Goal: Task Accomplishment & Management: Use online tool/utility

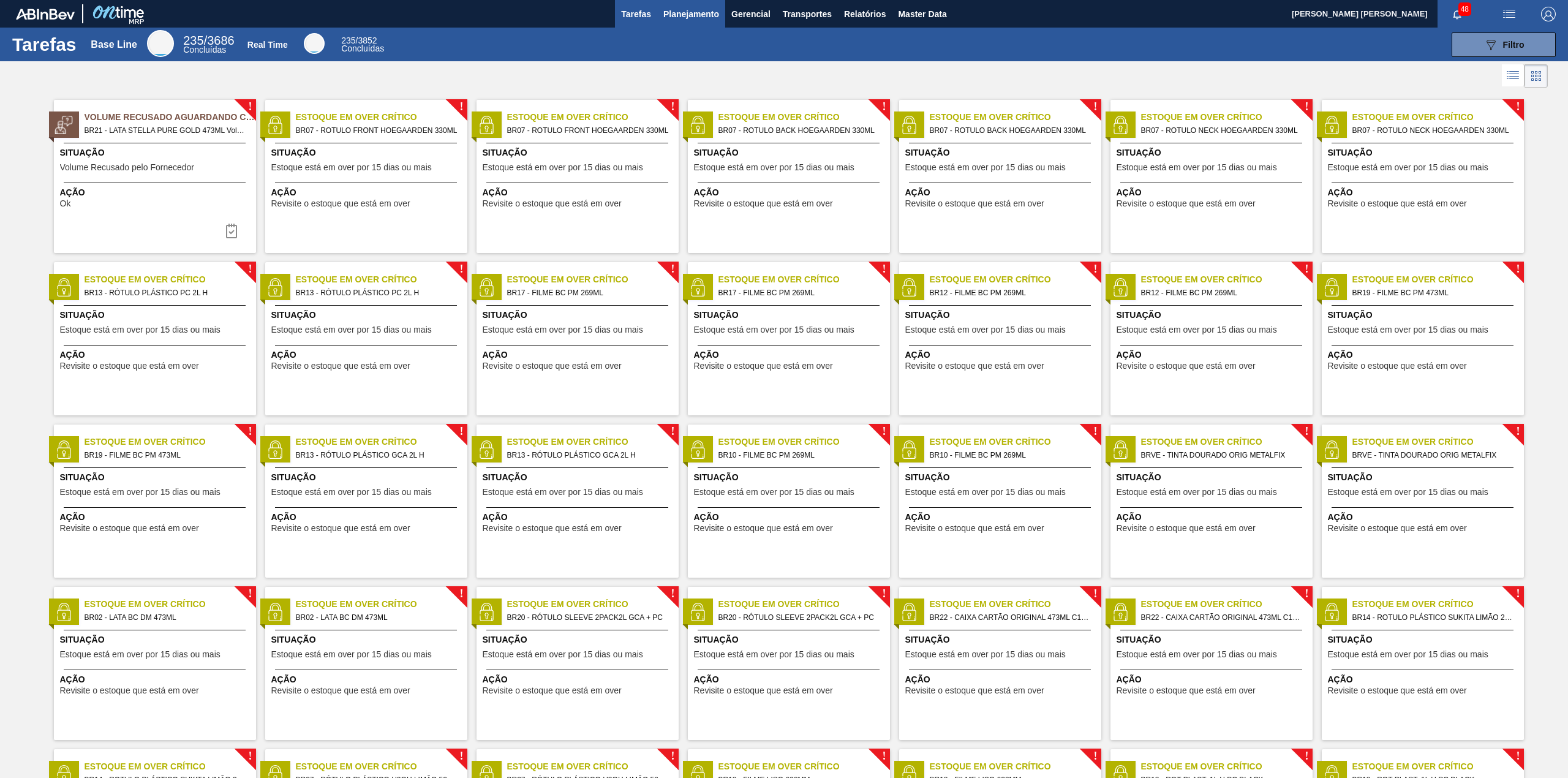
click at [674, 18] on span "Planejamento" at bounding box center [691, 14] width 56 height 15
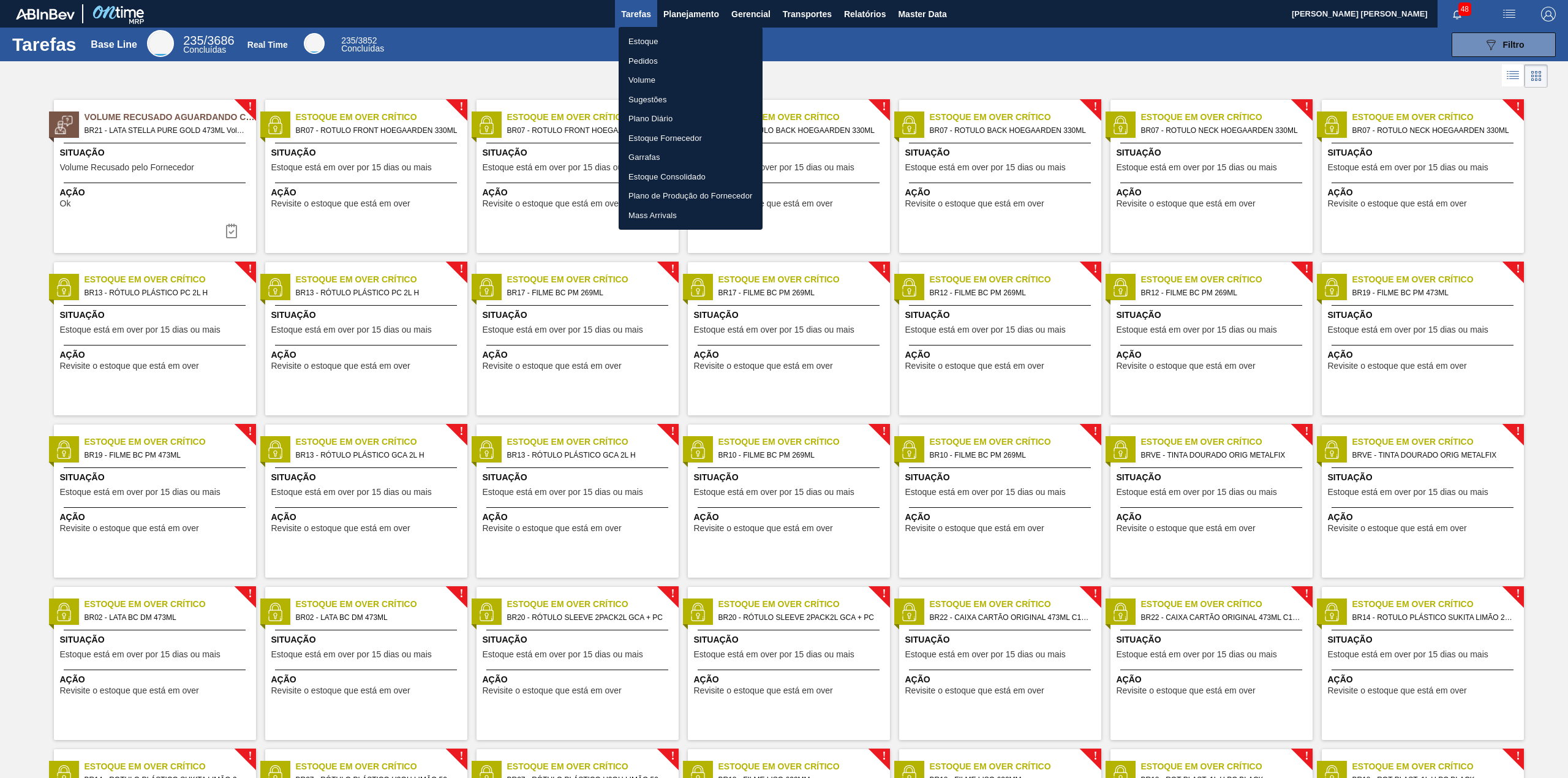
click at [850, 27] on div at bounding box center [784, 389] width 1568 height 778
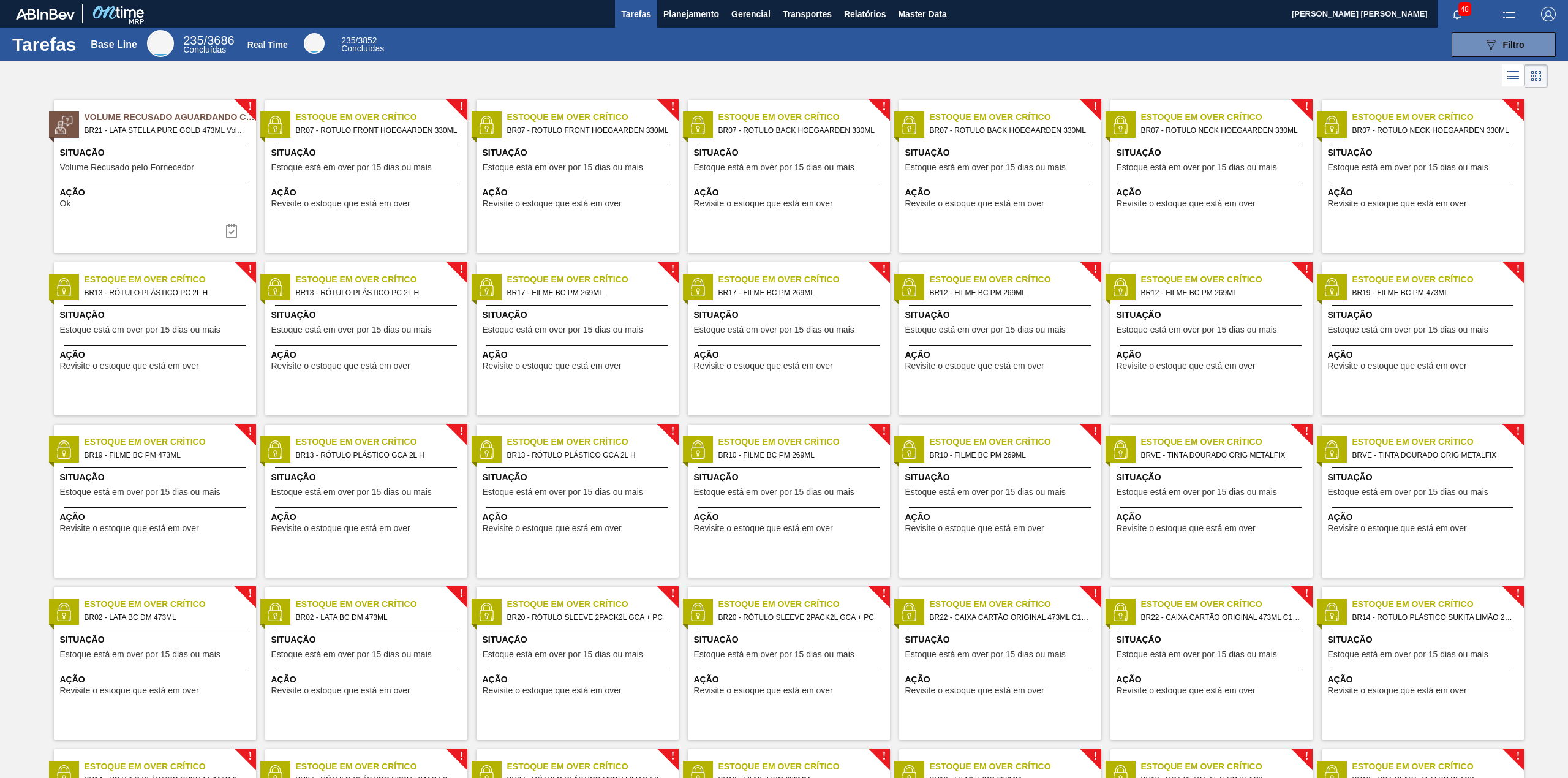
click at [854, 21] on div "Estoque Pedidos Volume Sugestões Plano Diário Estoque Fornecedor Garrafas Estoq…" at bounding box center [784, 389] width 1568 height 778
click at [858, 21] on span "Relatórios" at bounding box center [865, 14] width 42 height 15
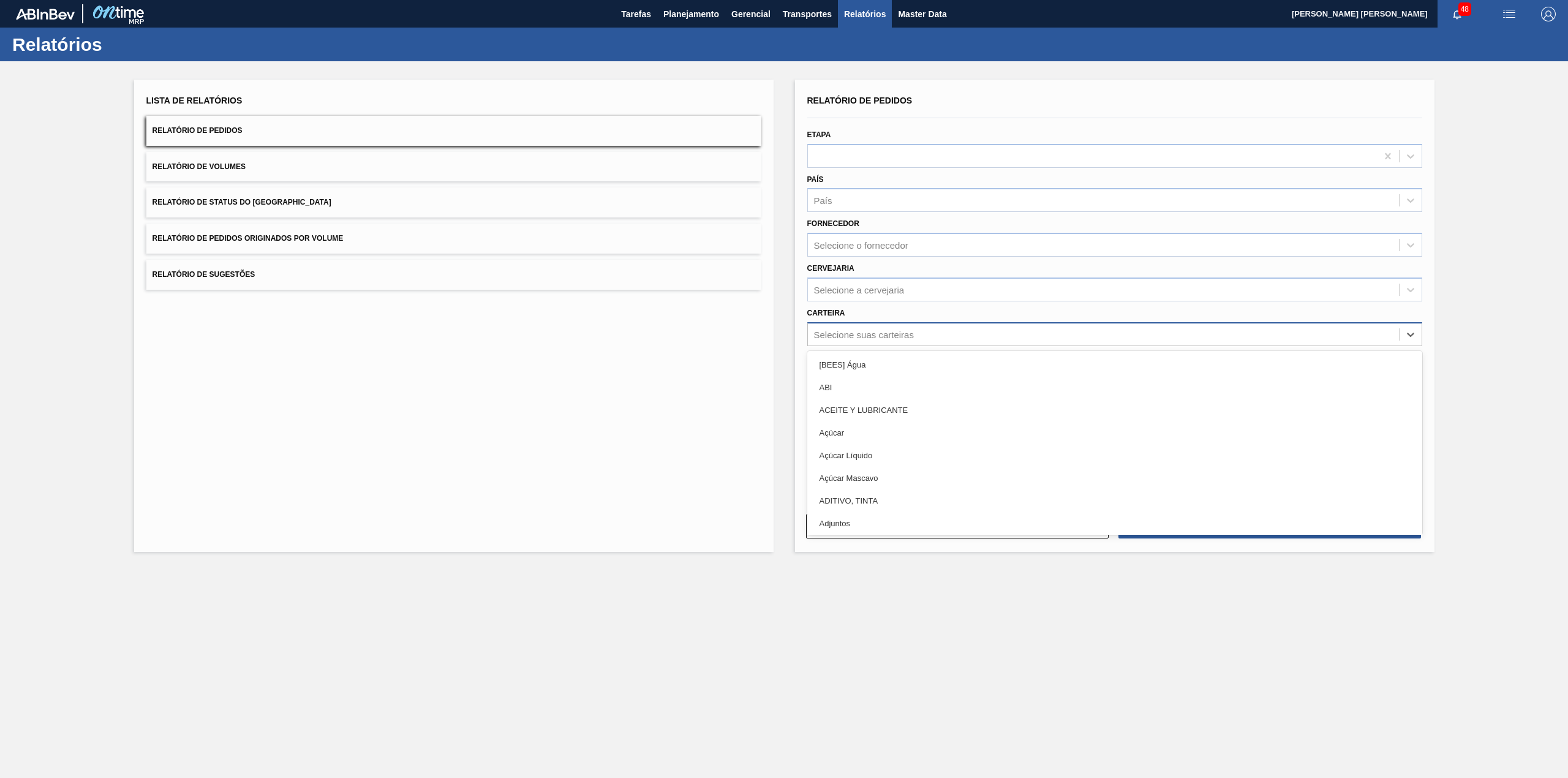
click at [898, 326] on div "Selecione suas carteiras" at bounding box center [1104, 334] width 592 height 18
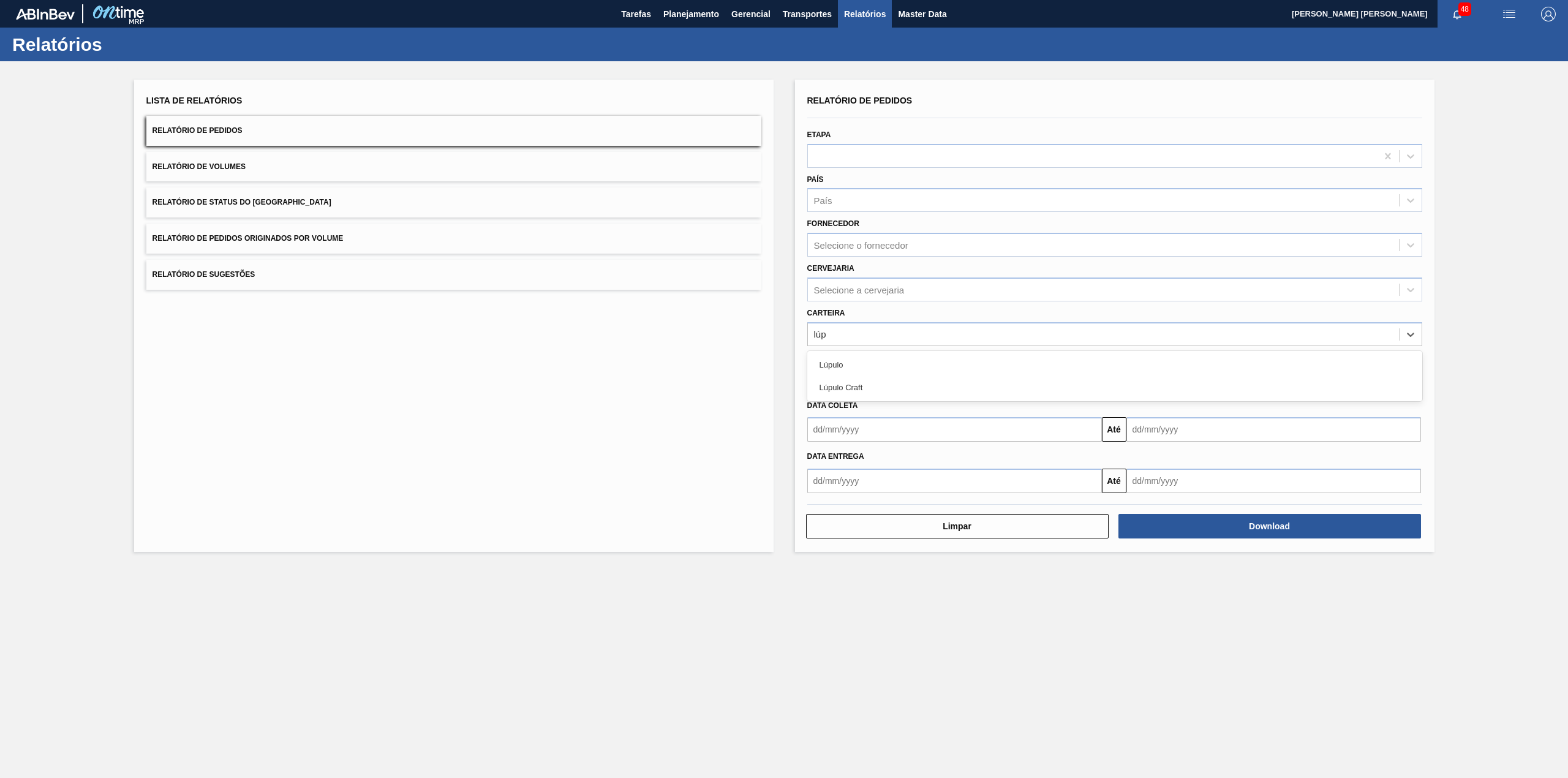
type input "lúpu"
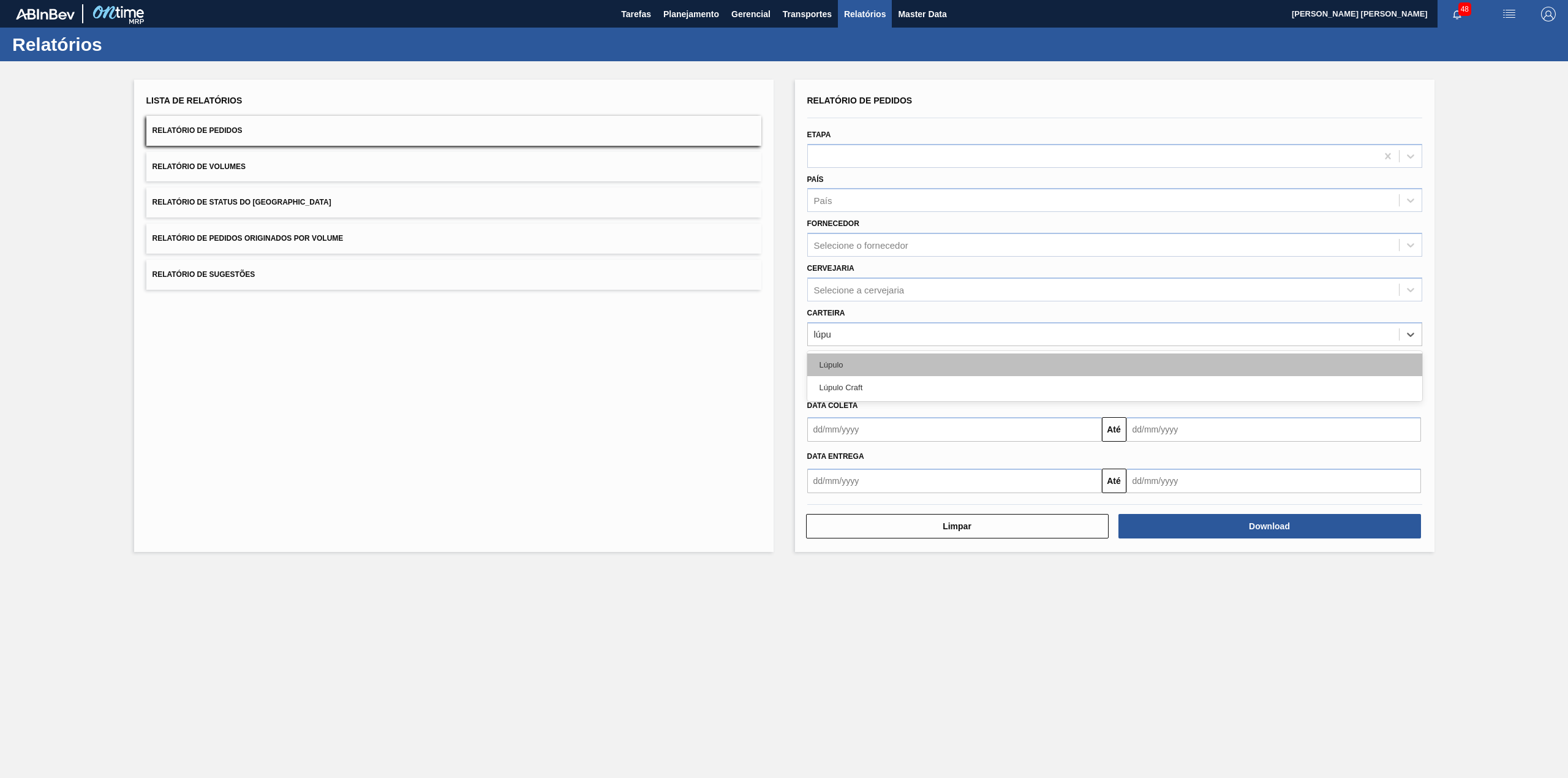
click at [913, 365] on div "Lúpulo" at bounding box center [1115, 364] width 615 height 23
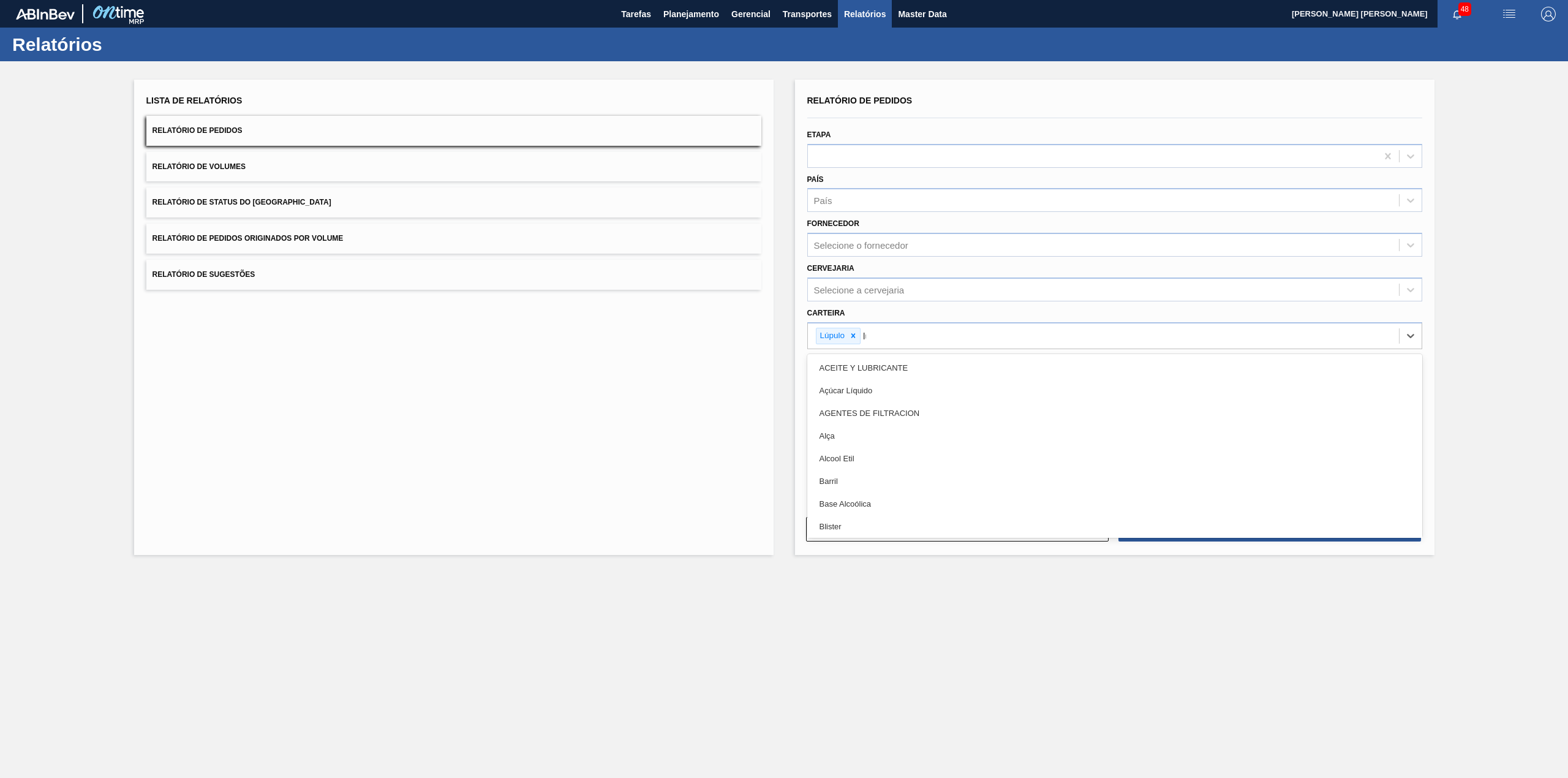
type input "lúpu"
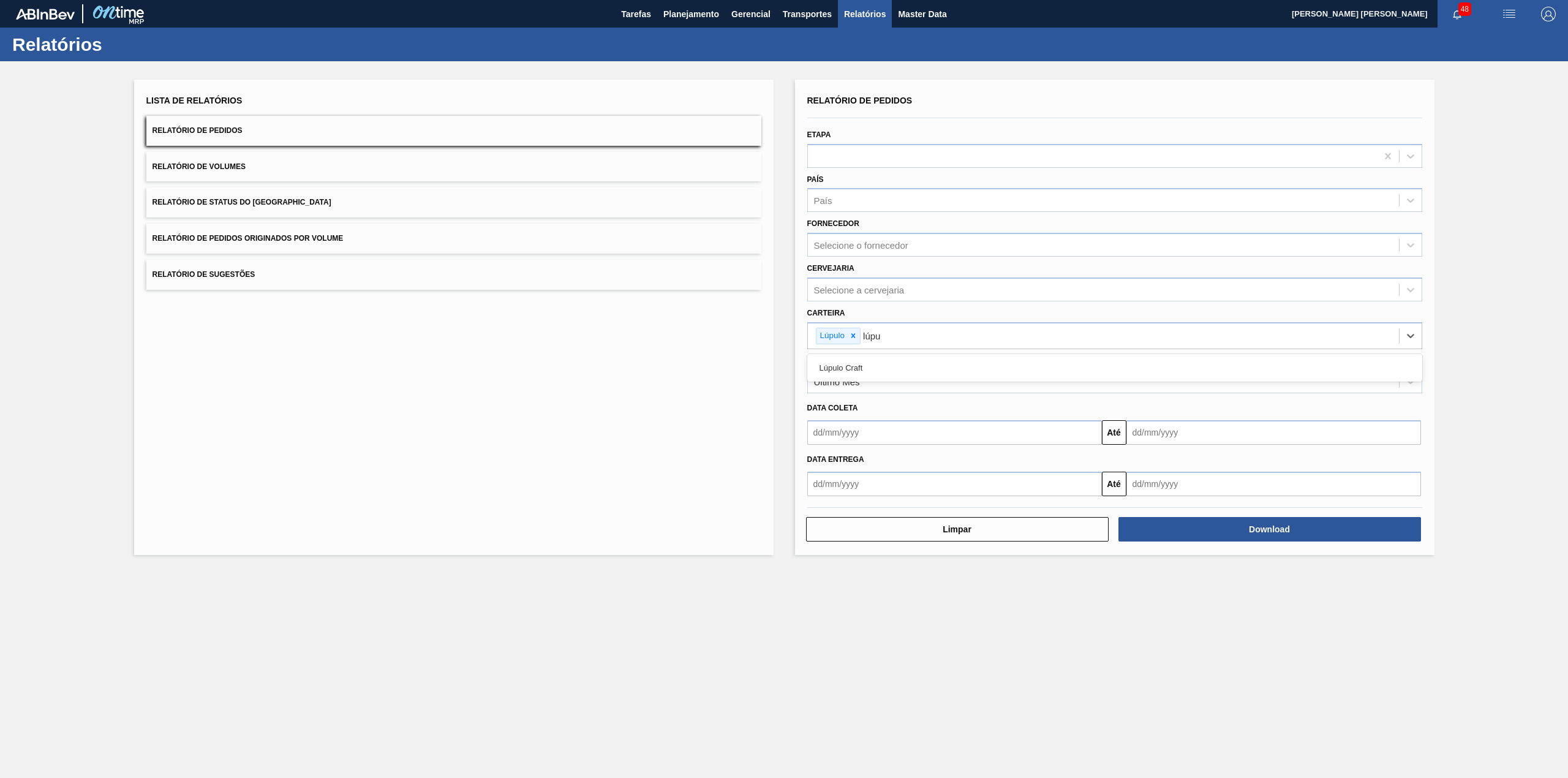
click at [913, 365] on div "Lúpulo Craft" at bounding box center [1115, 367] width 615 height 23
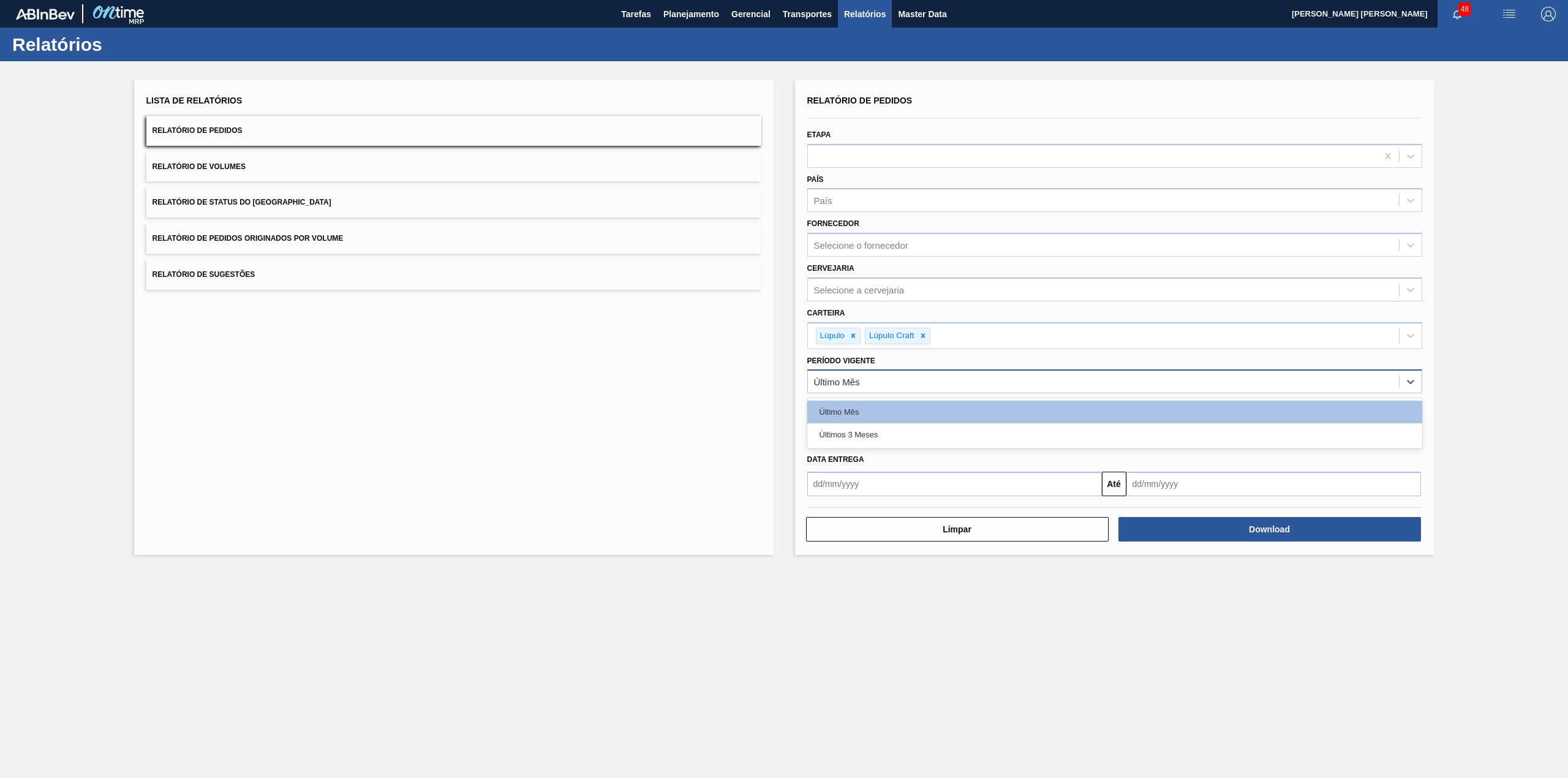
click at [912, 384] on div "Último Mês" at bounding box center [1104, 382] width 592 height 18
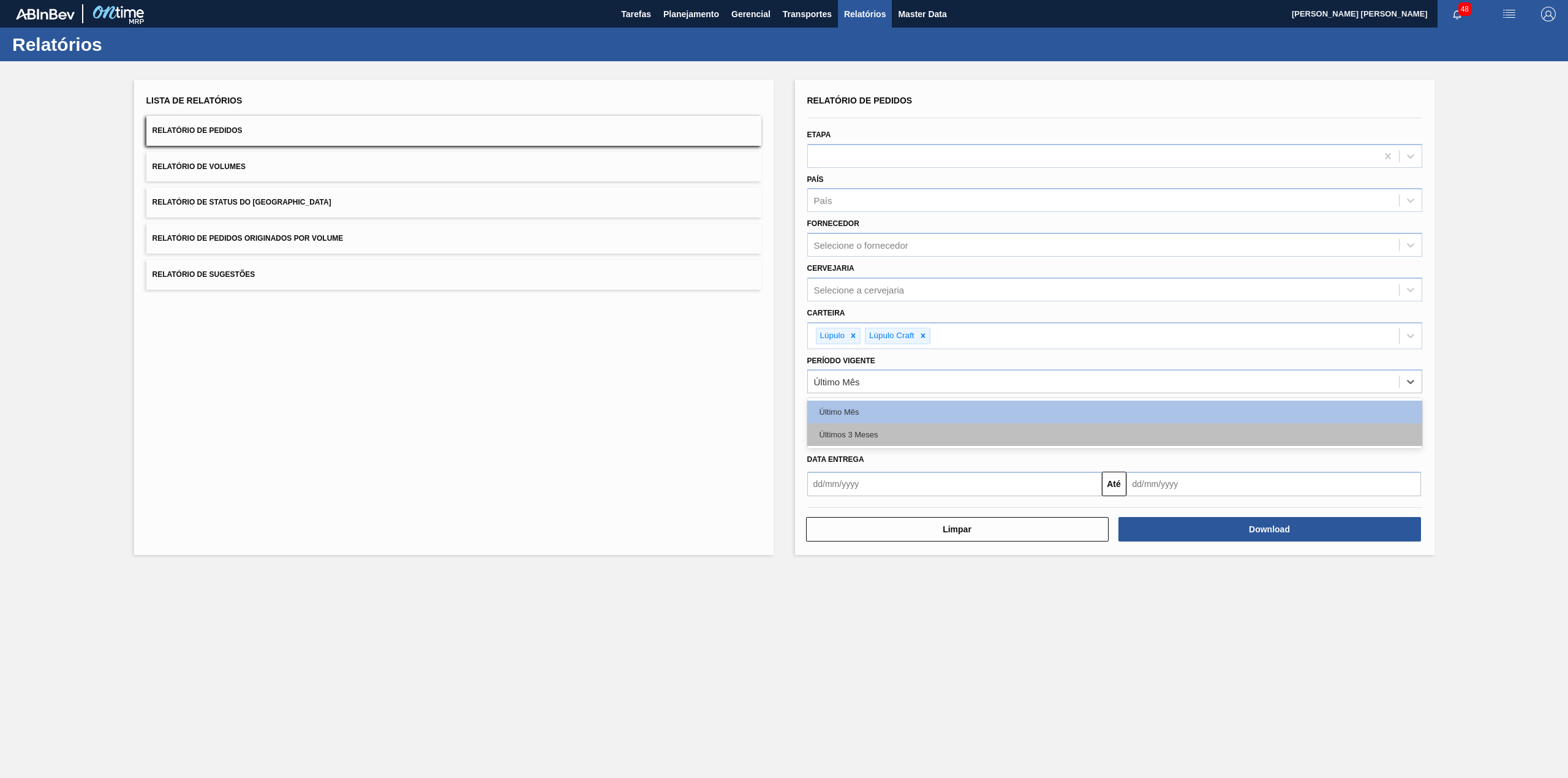
click at [907, 429] on div "Últimos 3 Meses" at bounding box center [1115, 434] width 615 height 23
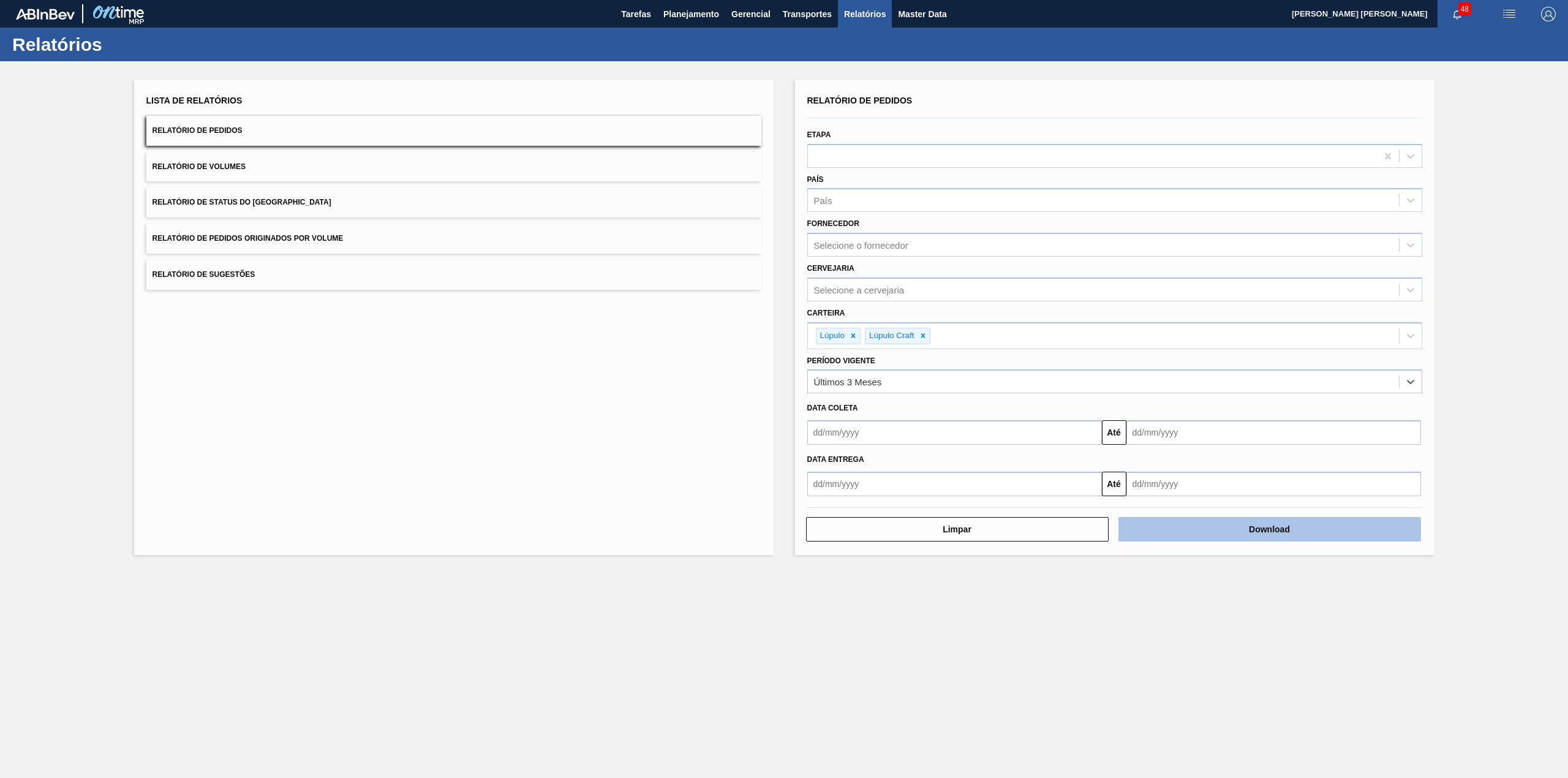
click at [1286, 523] on button "Download" at bounding box center [1270, 529] width 303 height 25
click at [314, 191] on button "Relatório de Status do [GEOGRAPHIC_DATA]" at bounding box center [453, 202] width 615 height 30
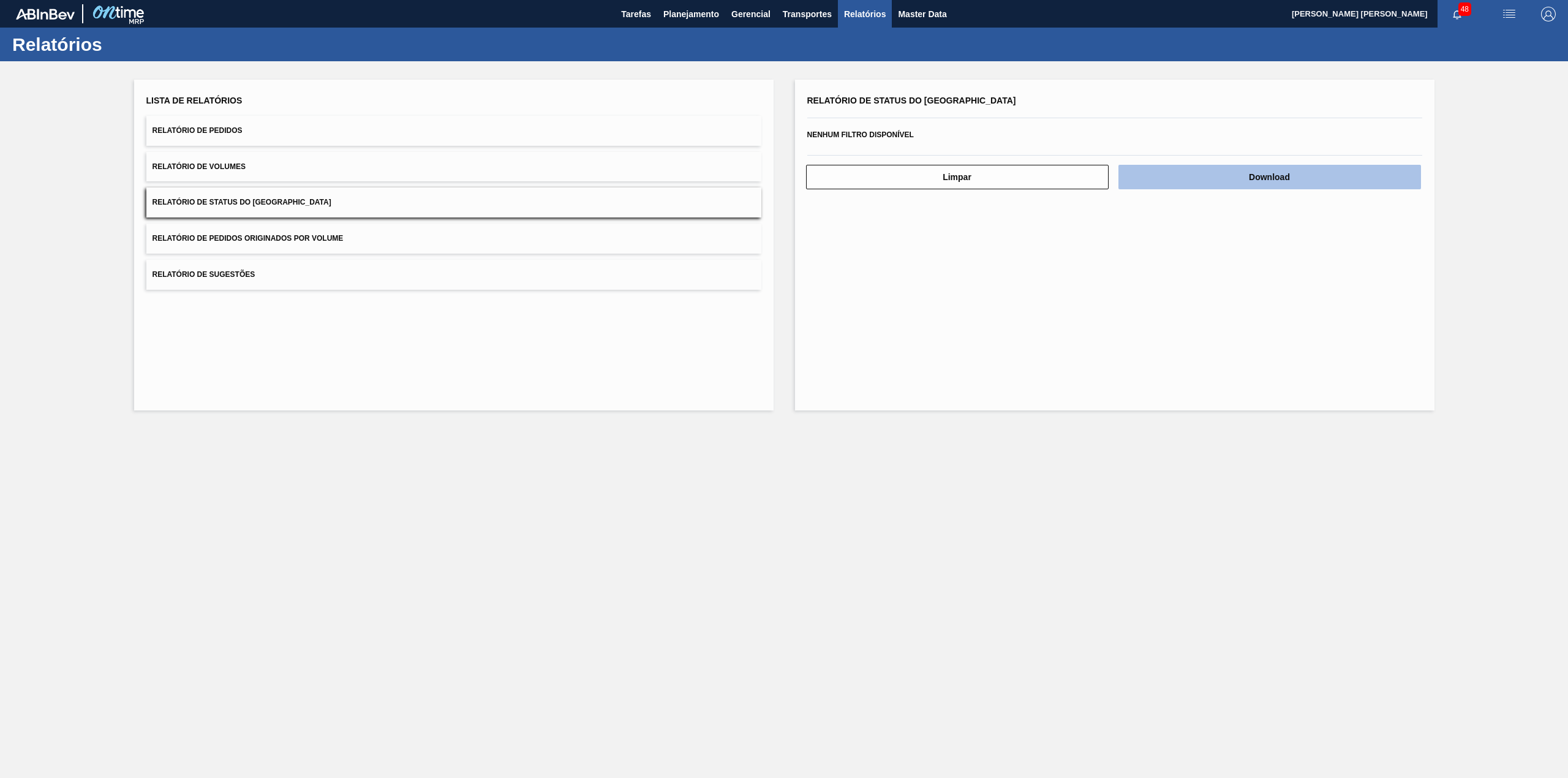
click at [1236, 177] on button "Download" at bounding box center [1270, 177] width 303 height 25
click at [677, 7] on span "Planejamento" at bounding box center [691, 14] width 56 height 15
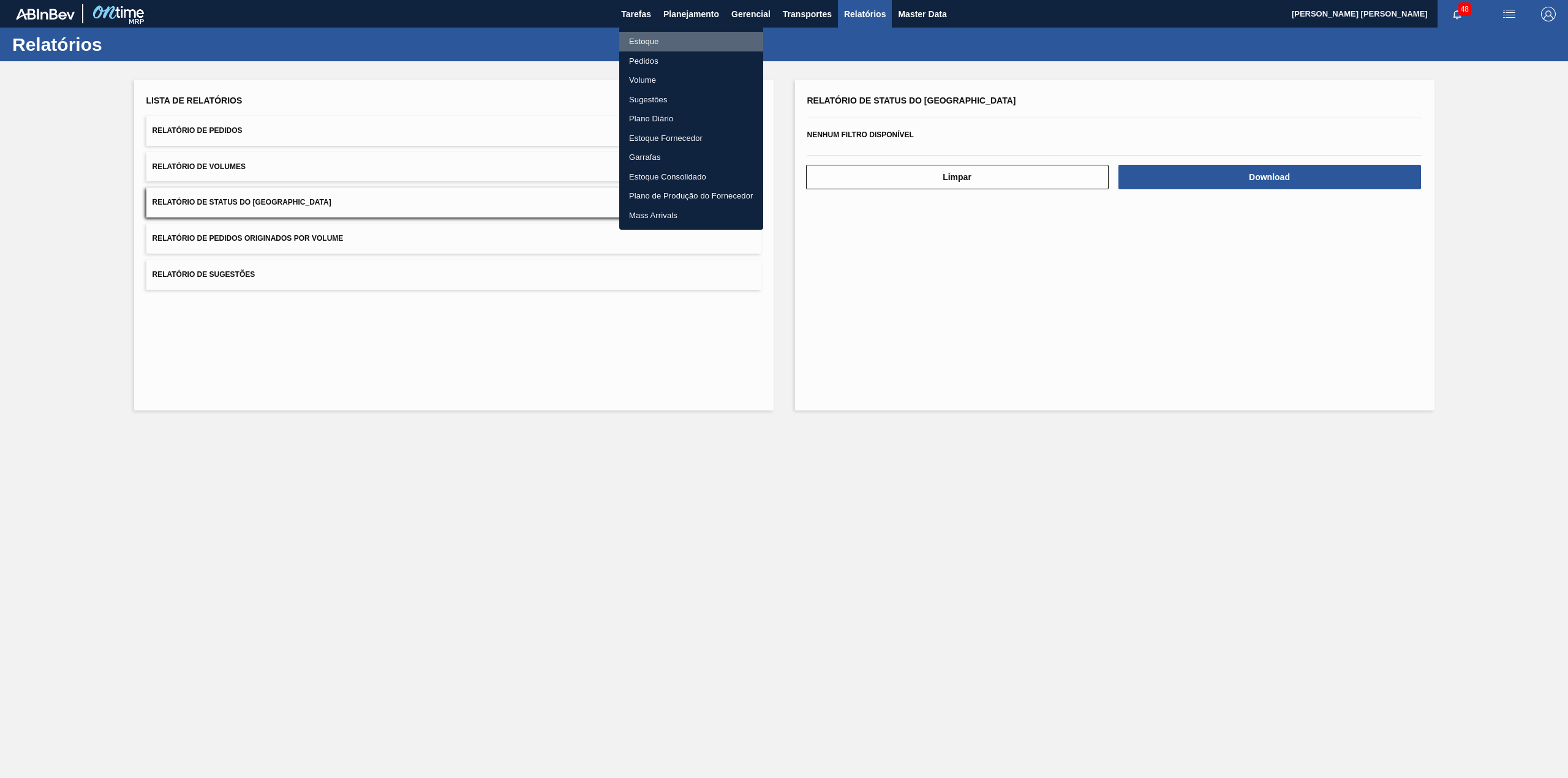
click at [672, 36] on li "Estoque" at bounding box center [691, 42] width 144 height 20
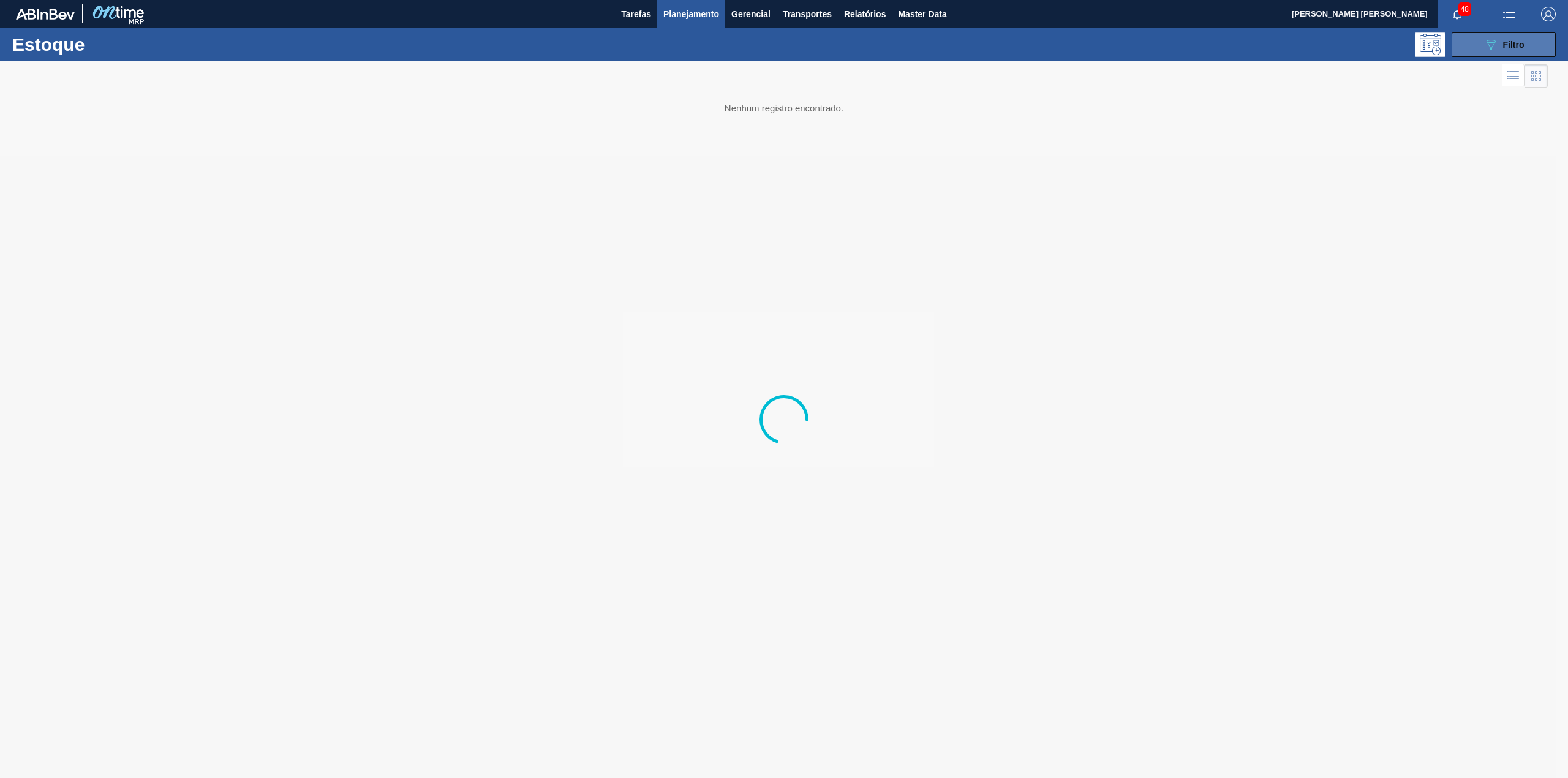
click at [1484, 51] on icon "089F7B8B-B2A5-4AFE-B5C0-19BA573D28AC" at bounding box center [1491, 45] width 15 height 15
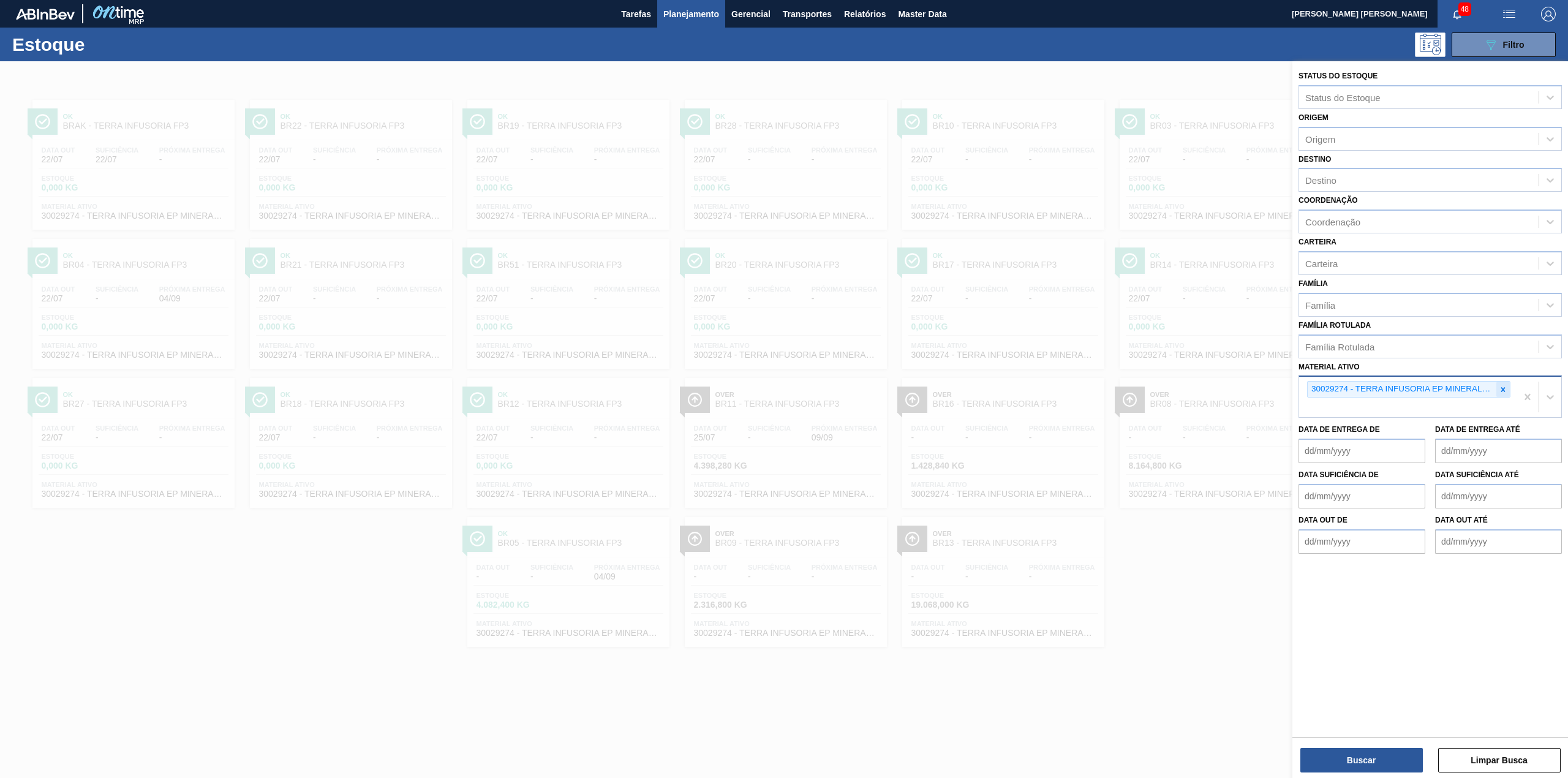
click at [1503, 385] on icon at bounding box center [1503, 389] width 9 height 9
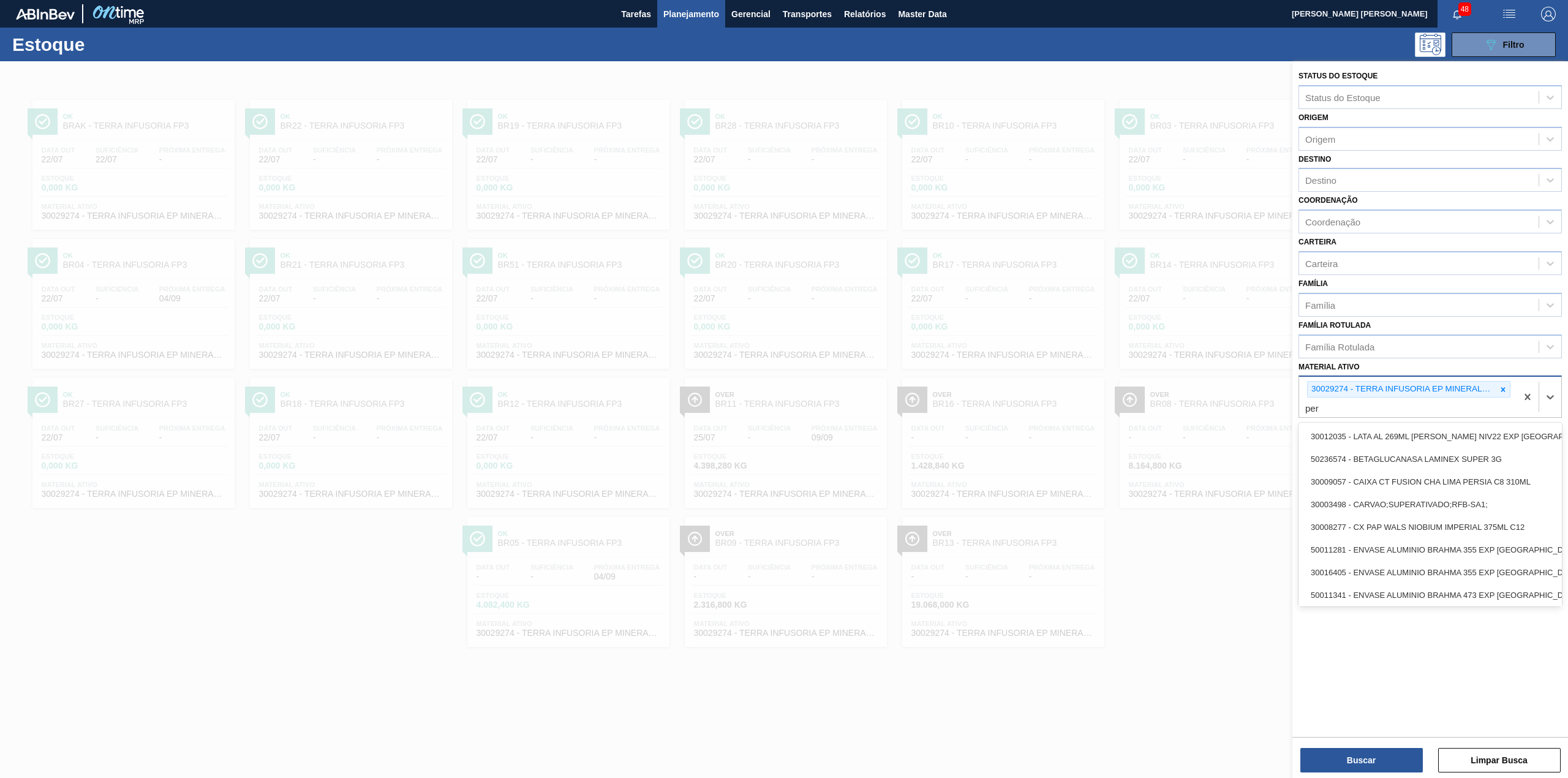
click at [1503, 385] on icon at bounding box center [1503, 389] width 9 height 9
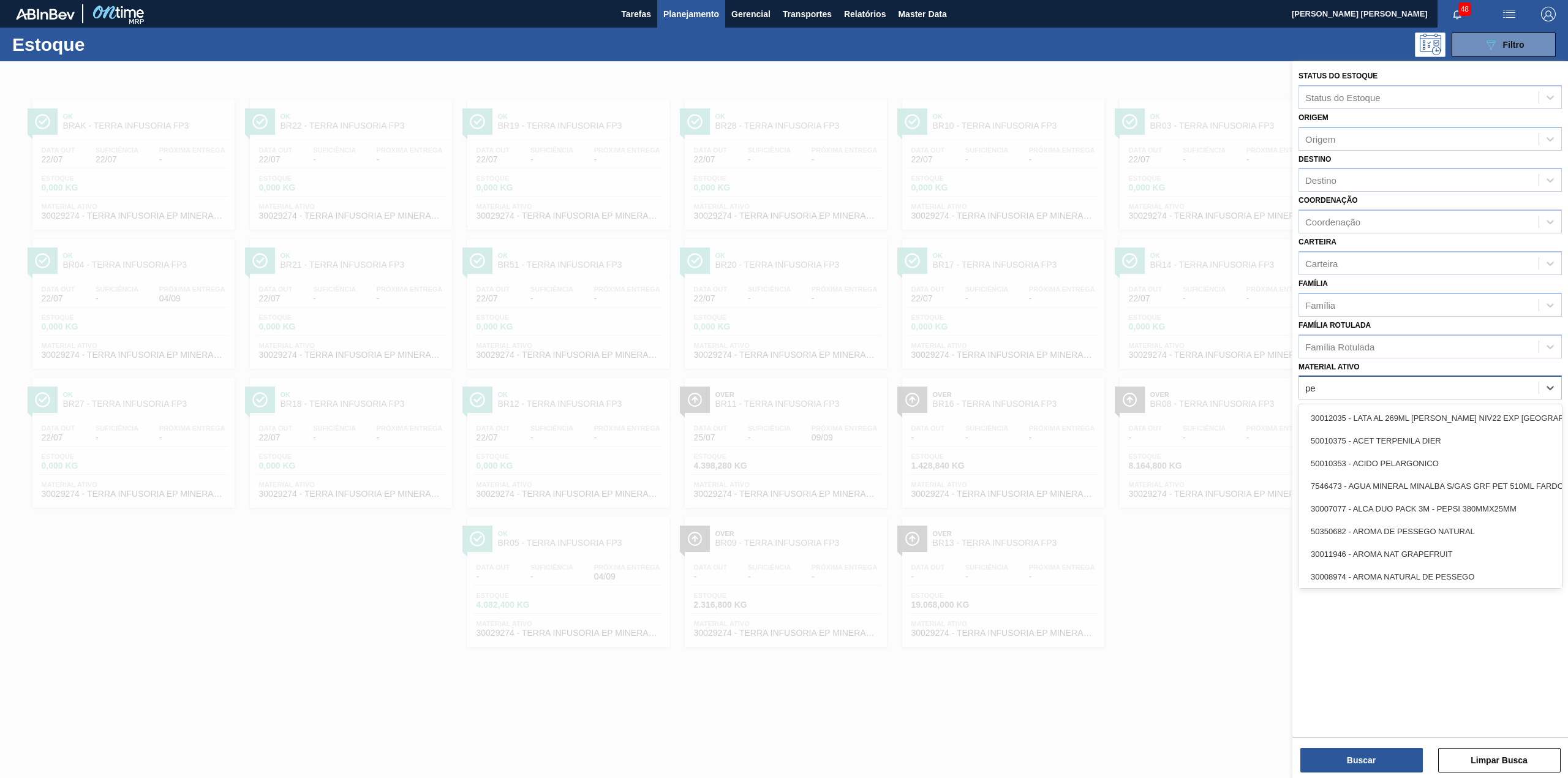
type ativo "p"
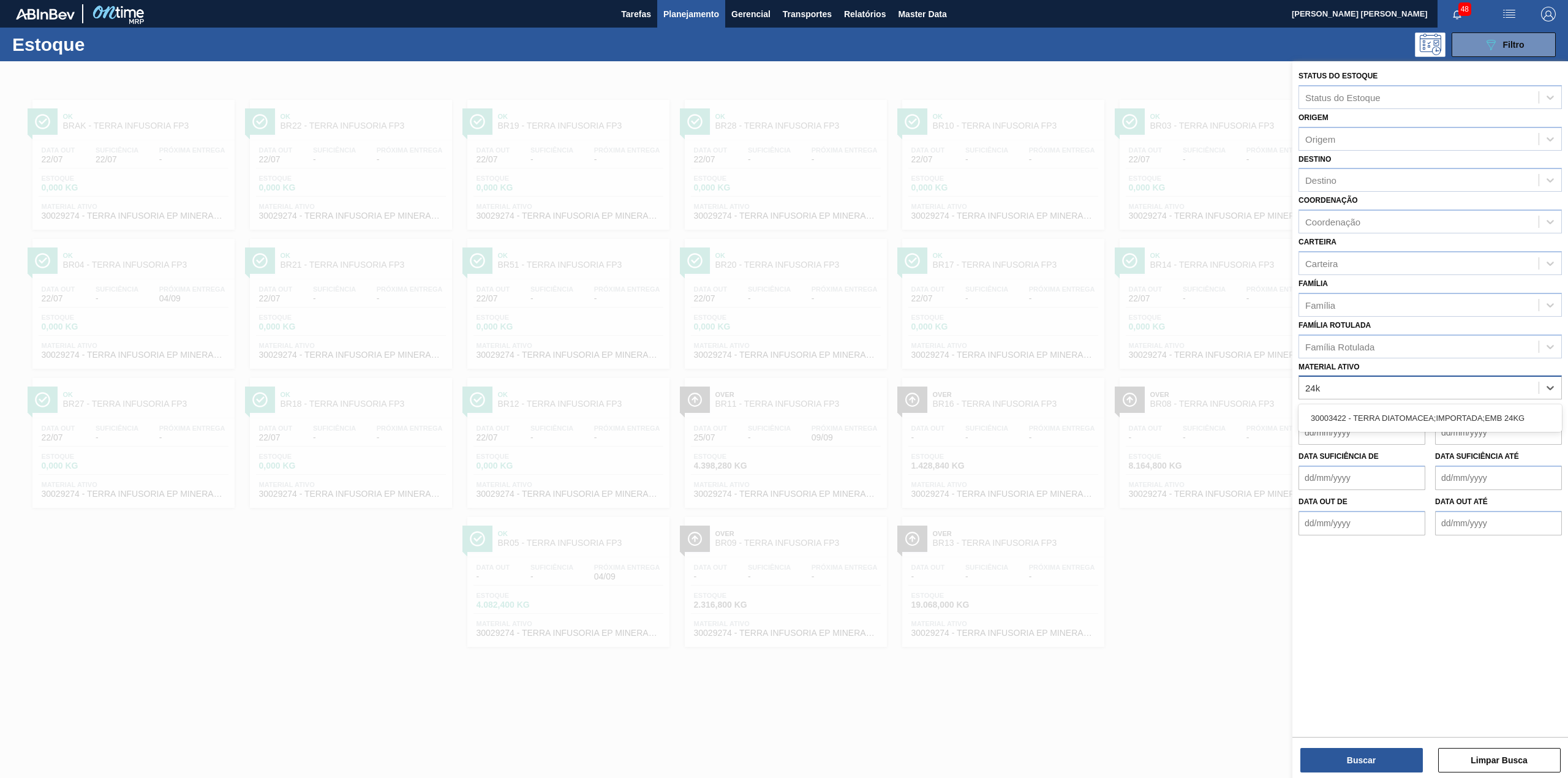
type ativo "24kg"
click at [1424, 412] on div "30003422 - TERRA DIATOMACEA;IMPORTADA;EMB 24KG" at bounding box center [1430, 418] width 263 height 23
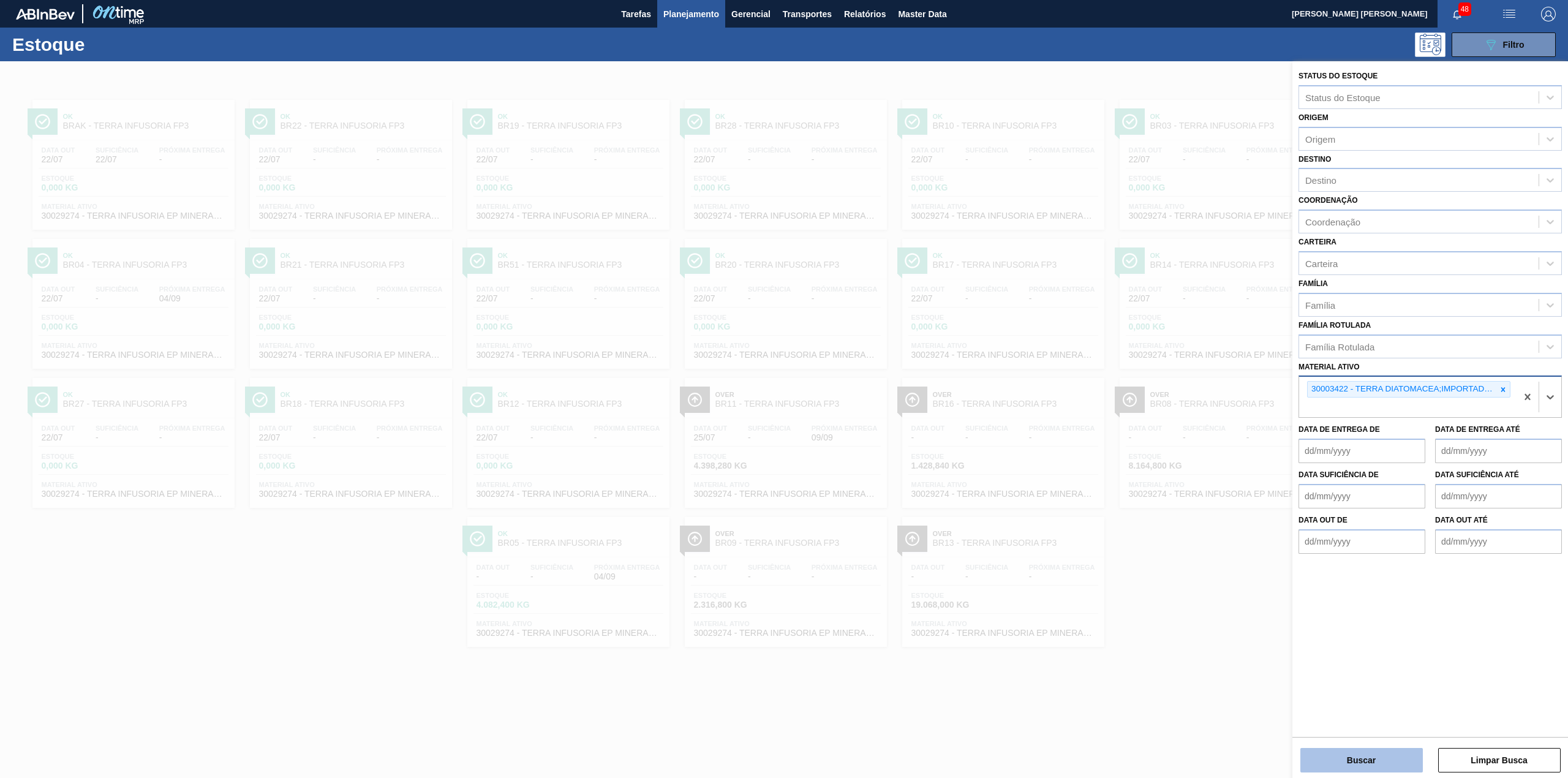
click at [1344, 770] on button "Buscar" at bounding box center [1361, 760] width 122 height 25
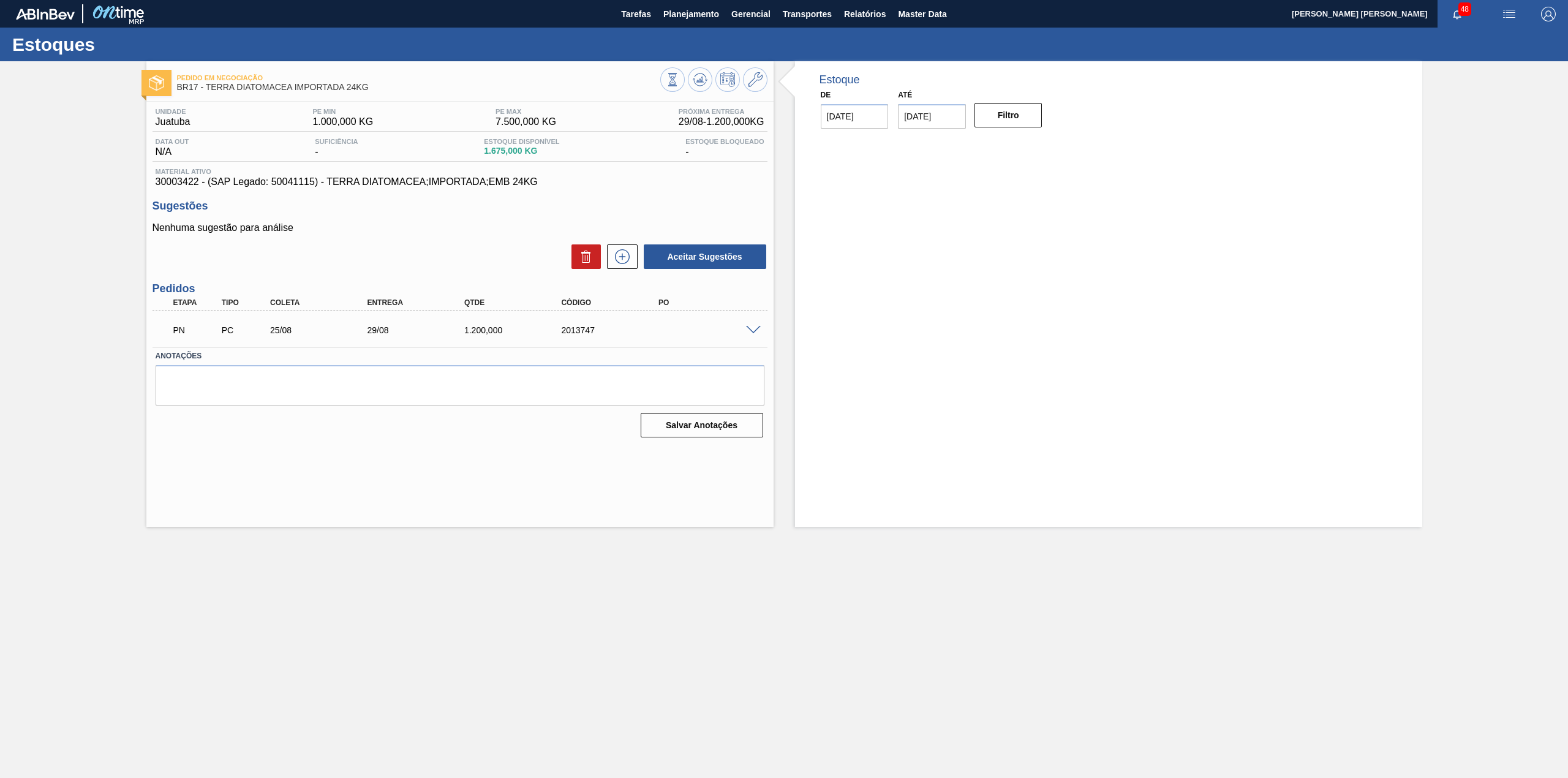
click at [751, 327] on span at bounding box center [754, 330] width 15 height 9
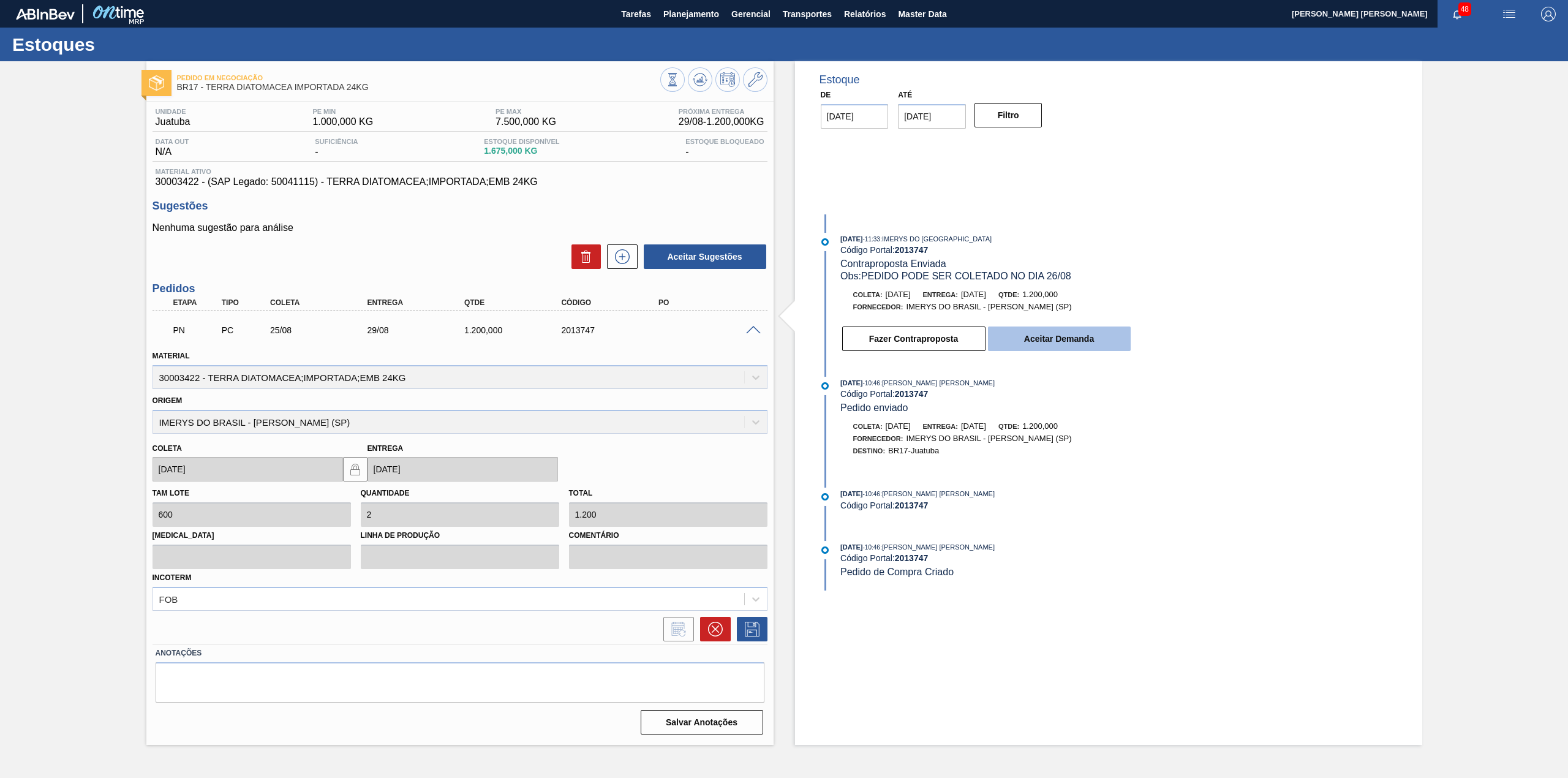
click at [1040, 349] on button "Aceitar Demanda" at bounding box center [1059, 338] width 143 height 25
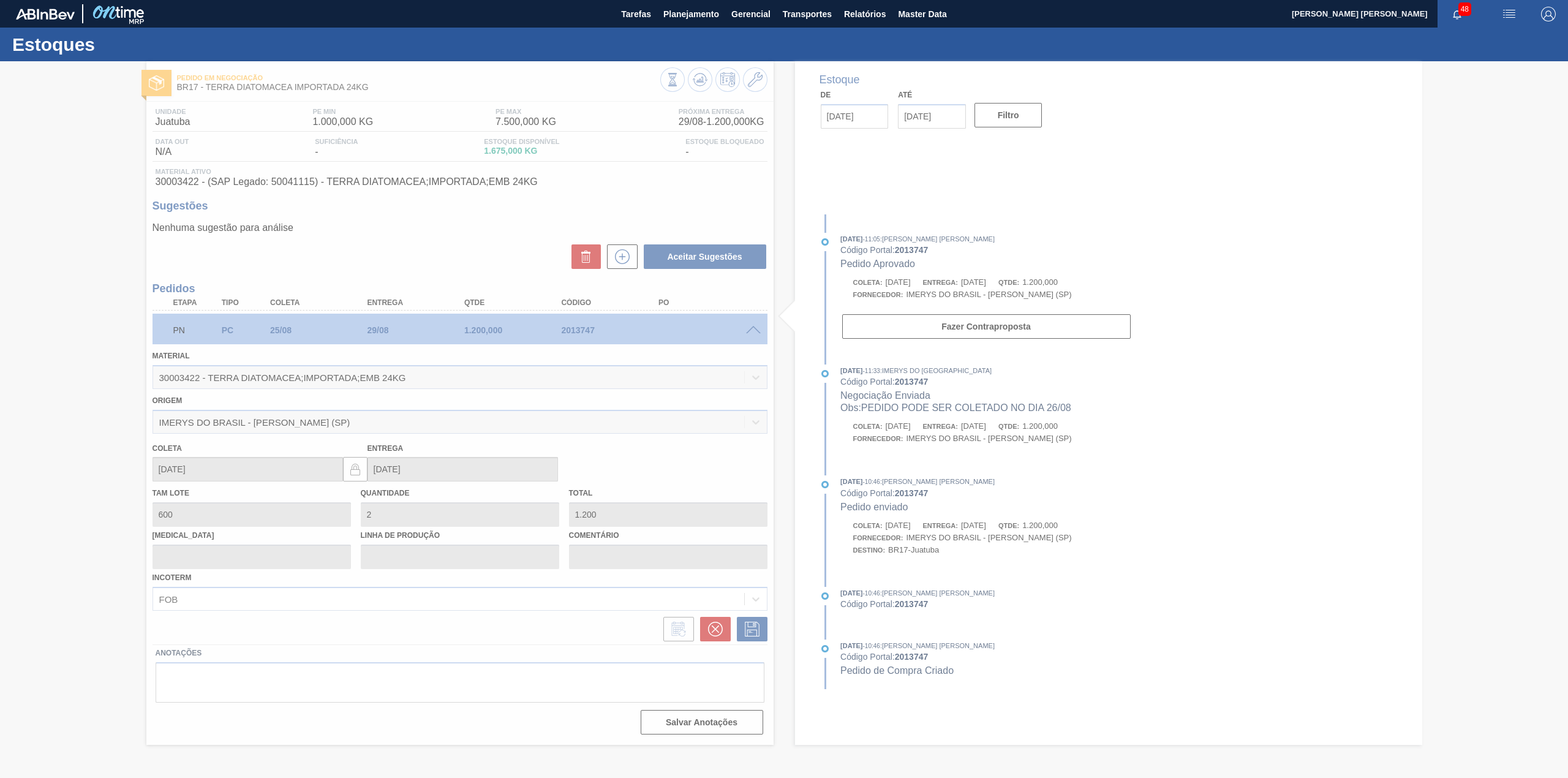
type input "[DATE]"
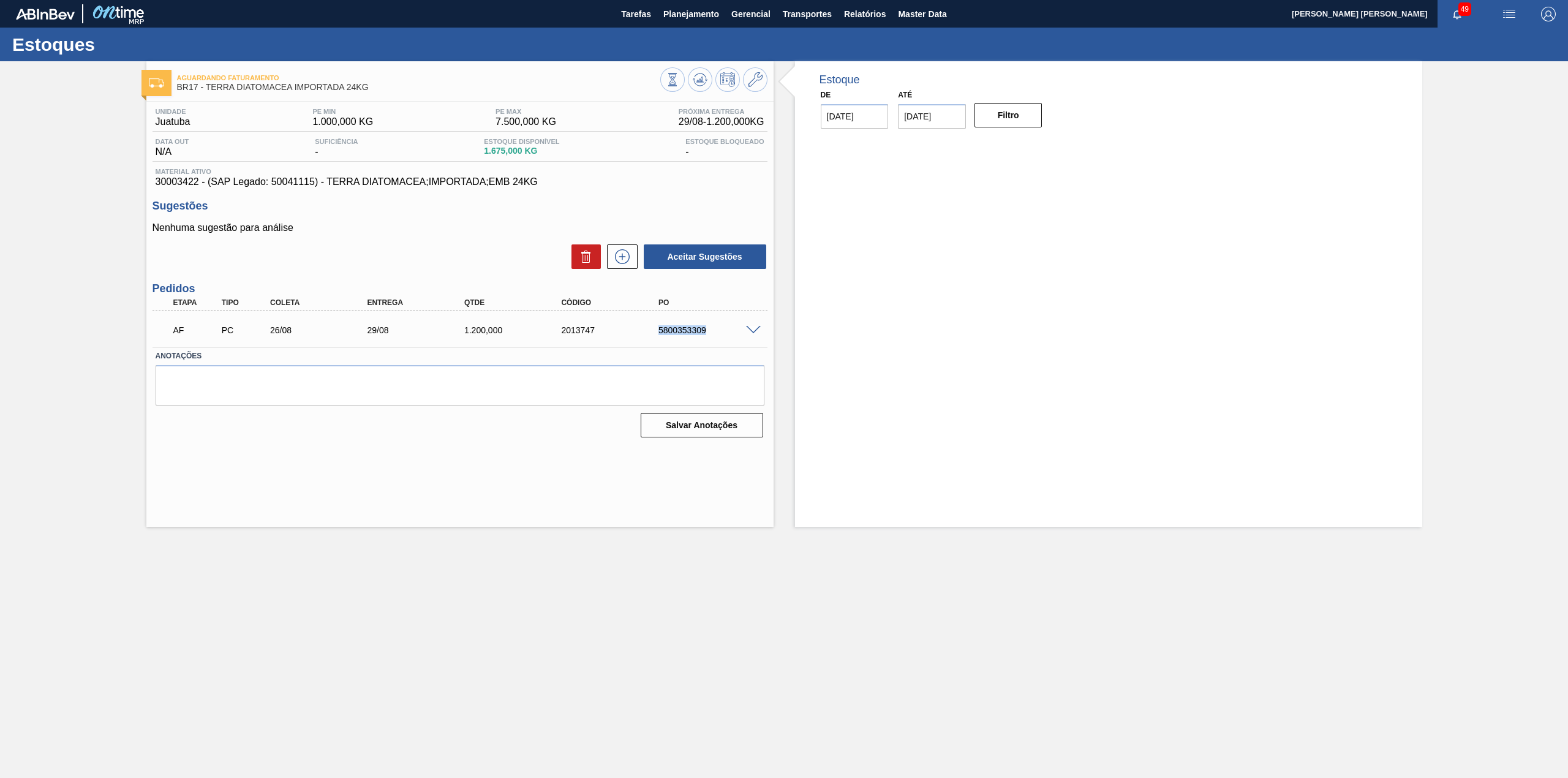
drag, startPoint x: 656, startPoint y: 330, endPoint x: 706, endPoint y: 331, distance: 50.0
click at [706, 331] on div "5800353309" at bounding box center [711, 330] width 111 height 10
copy div "5800353309"
